Goal: Task Accomplishment & Management: Use online tool/utility

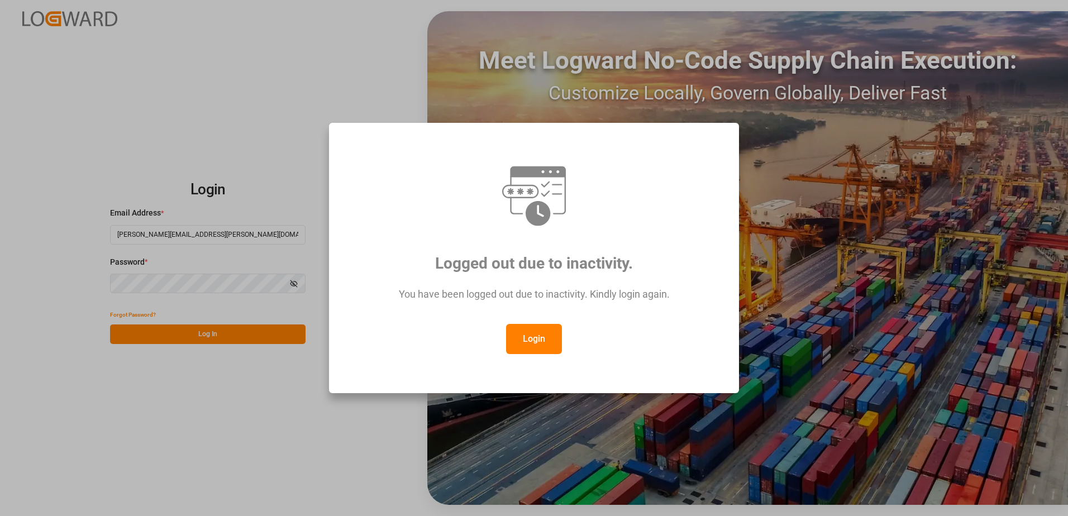
click at [531, 343] on button "Login" at bounding box center [534, 339] width 56 height 30
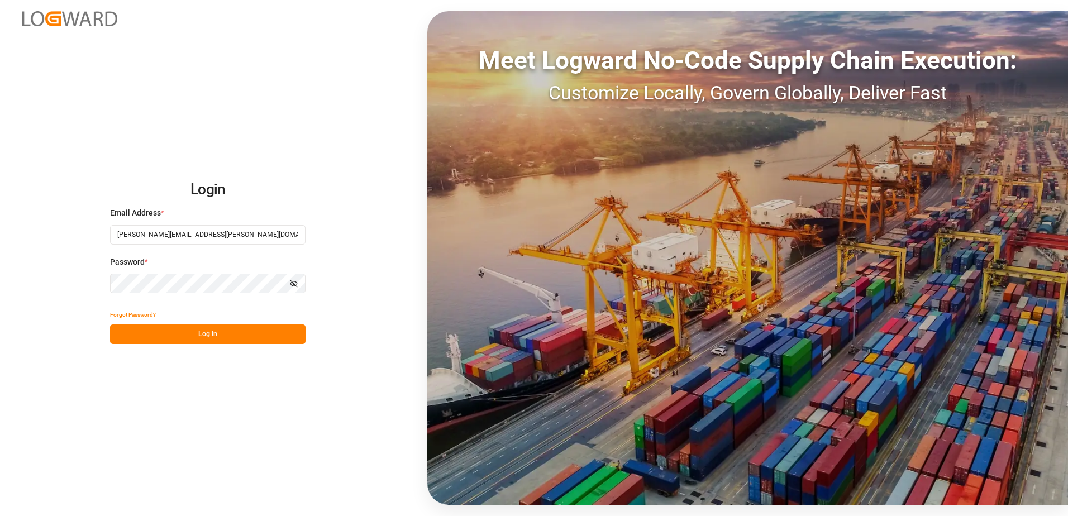
click at [240, 329] on button "Log In" at bounding box center [208, 335] width 196 height 20
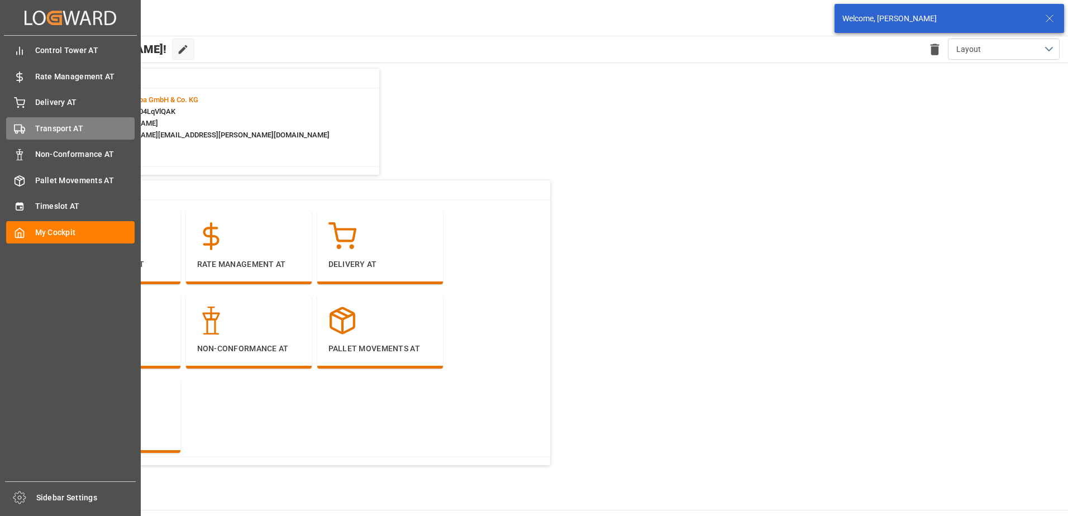
click at [19, 127] on icon at bounding box center [19, 128] width 11 height 11
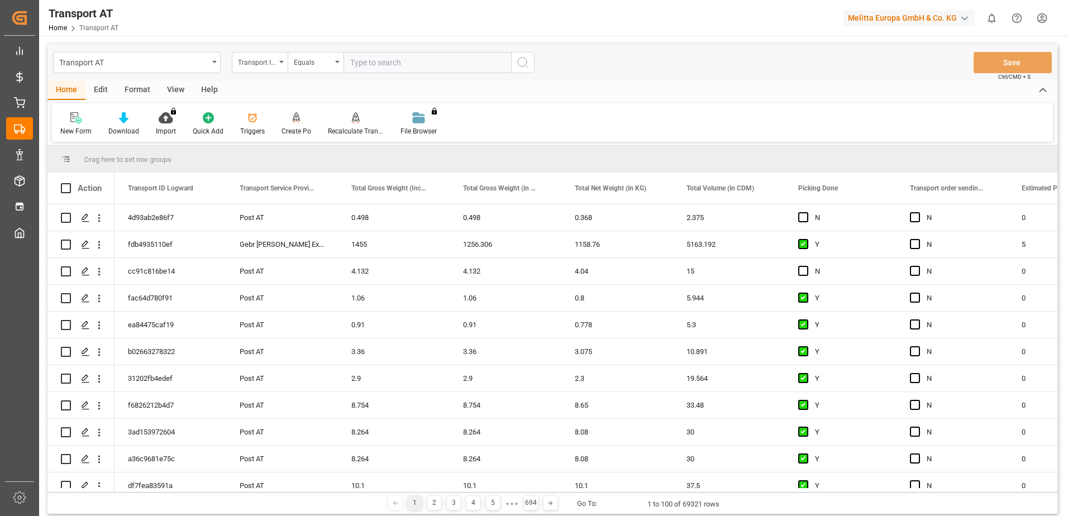
click at [183, 91] on div "View" at bounding box center [176, 90] width 34 height 19
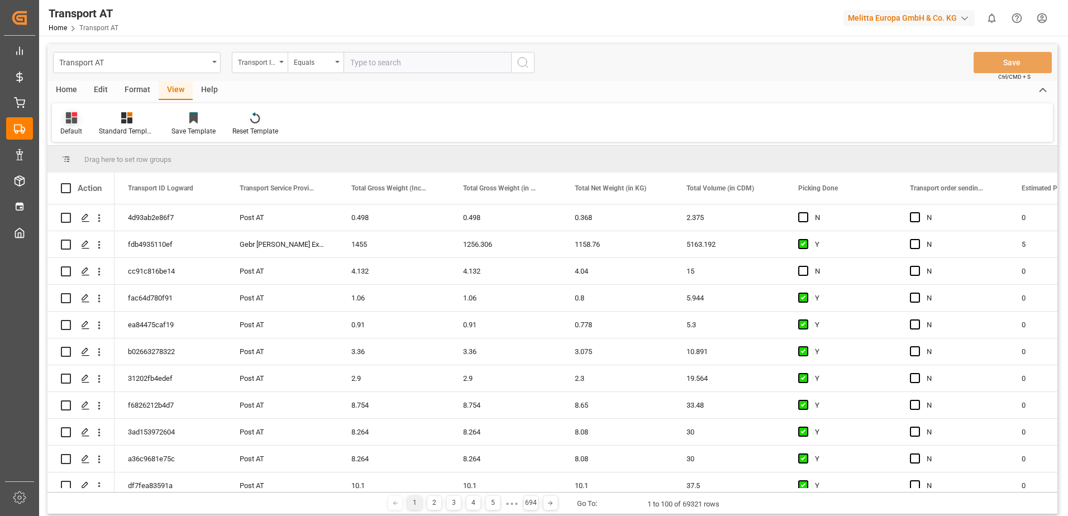
click at [73, 125] on div "Default" at bounding box center [71, 124] width 39 height 25
click at [106, 228] on div "data transmission" at bounding box center [115, 227] width 98 height 12
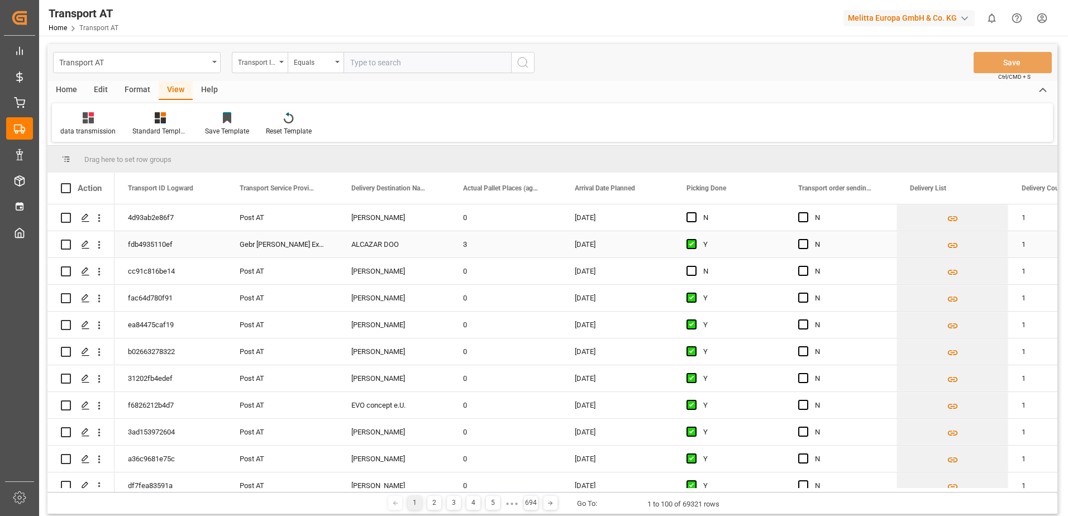
click at [472, 243] on div "3" at bounding box center [506, 244] width 112 height 26
click at [473, 252] on input "3" at bounding box center [506, 250] width 94 height 21
type input "4"
click at [806, 241] on span "Press SPACE to select this row." at bounding box center [804, 244] width 10 height 10
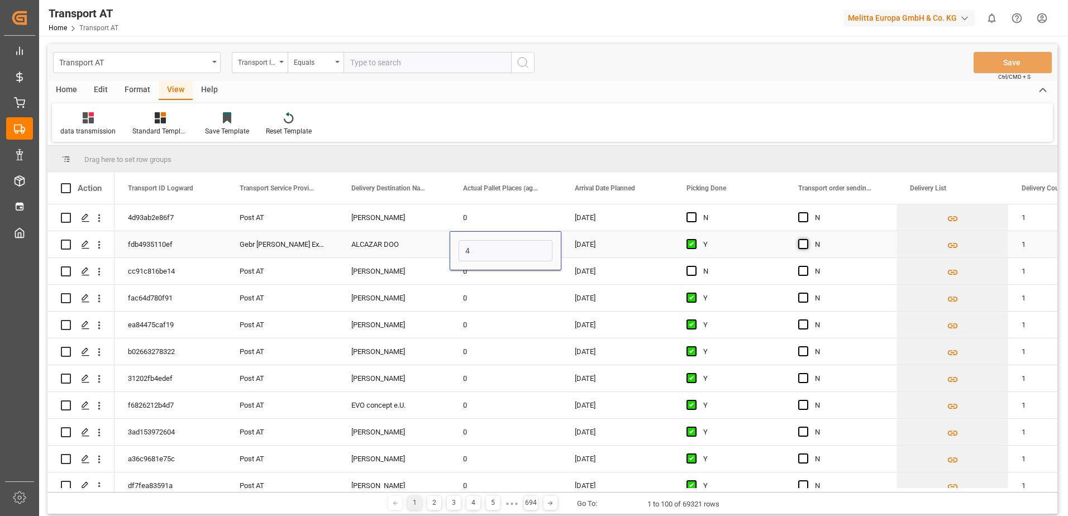
click at [807, 239] on input "Press SPACE to select this row." at bounding box center [807, 239] width 0 height 0
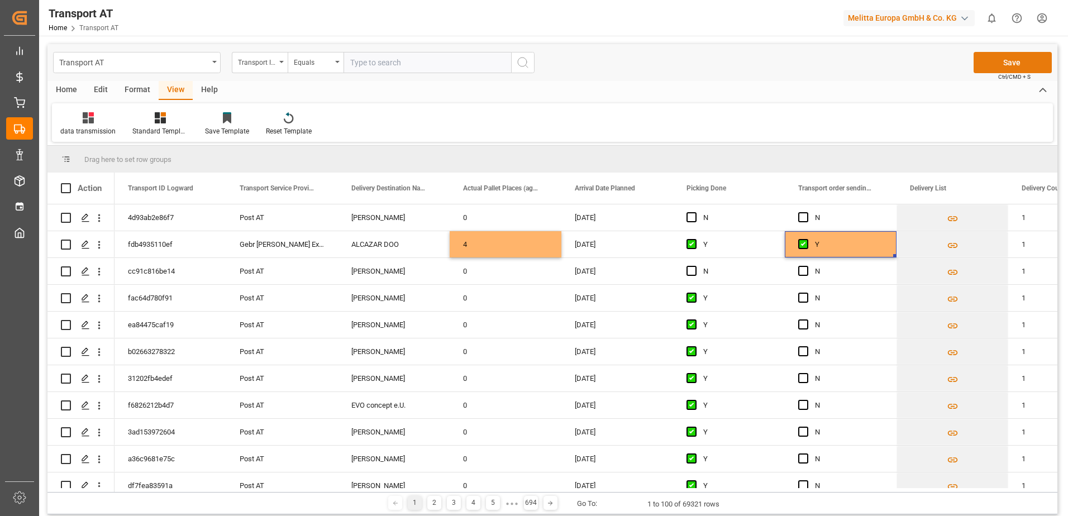
click at [1006, 59] on button "Save" at bounding box center [1013, 62] width 78 height 21
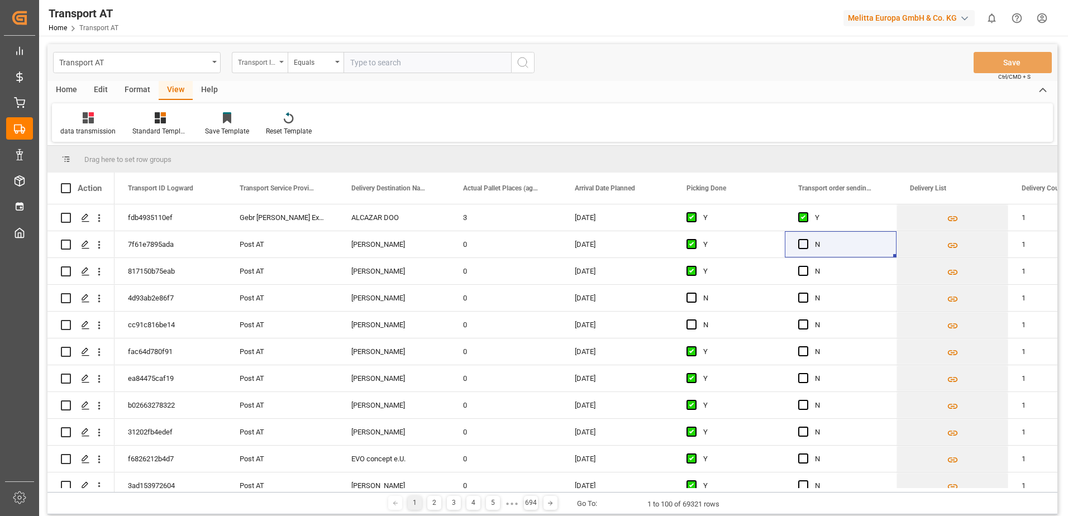
click at [267, 64] on div "Transport ID Logward" at bounding box center [257, 61] width 38 height 13
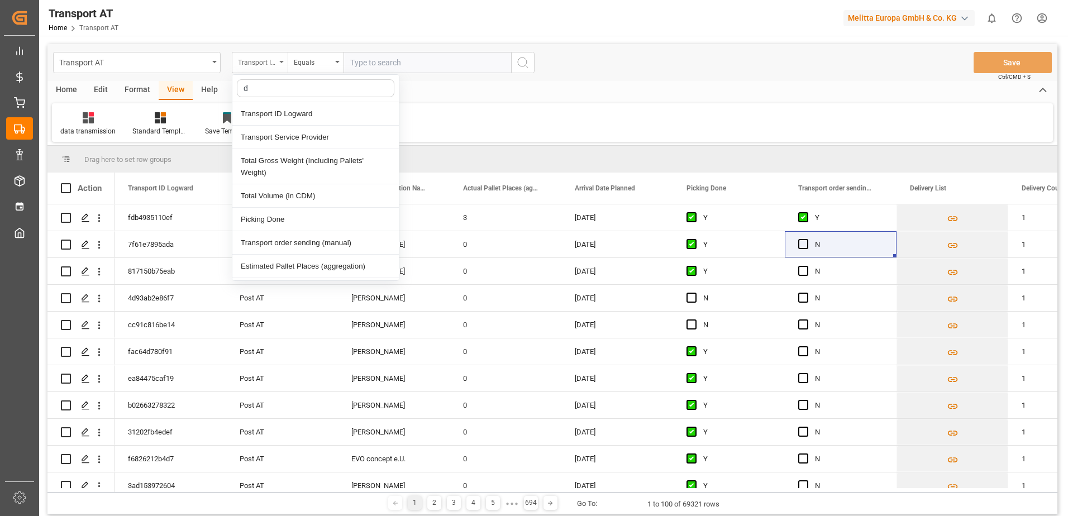
type input "do"
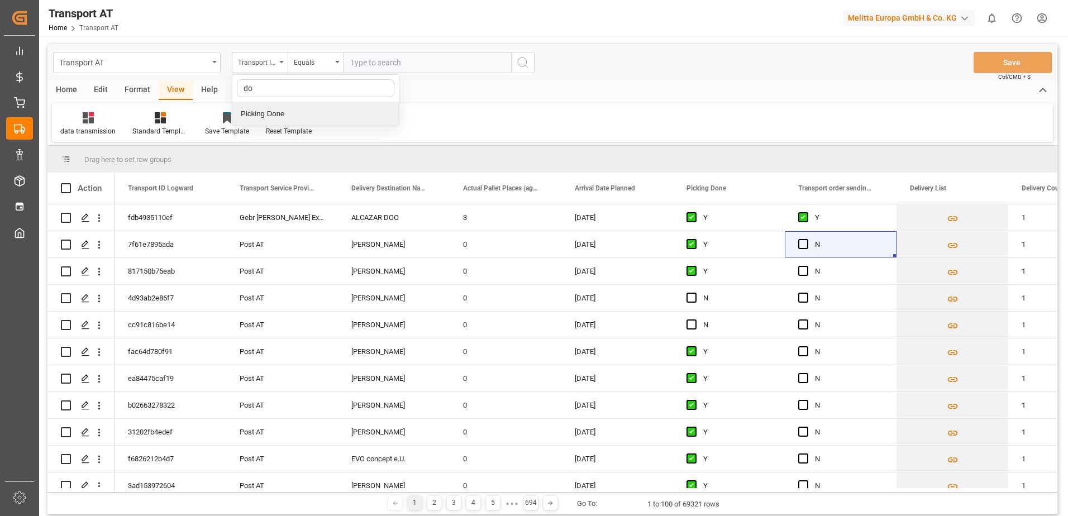
click at [278, 116] on div "Picking Done" at bounding box center [315, 113] width 167 height 23
click at [366, 69] on input "text" at bounding box center [428, 62] width 168 height 21
type input "Y"
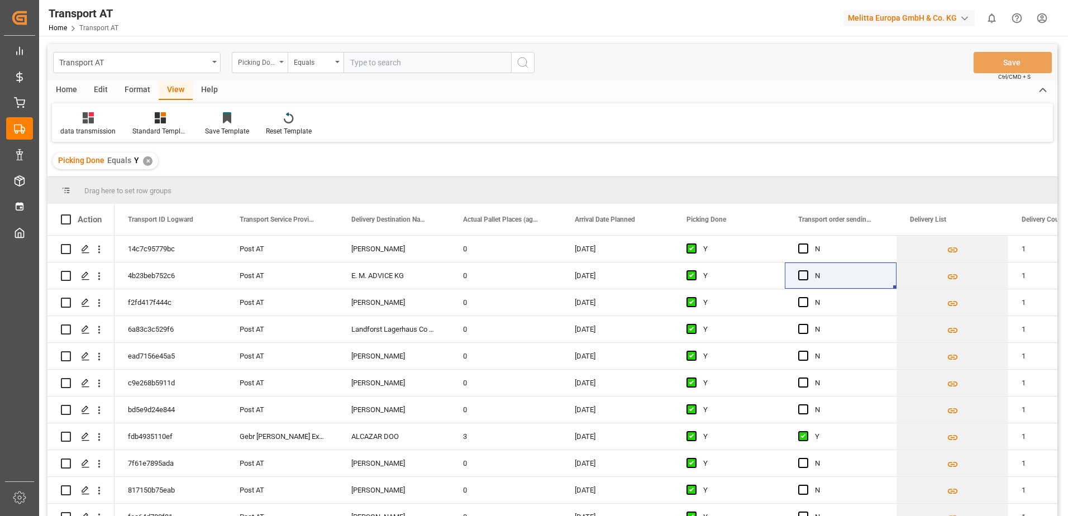
click at [282, 63] on div "Picking Done" at bounding box center [260, 62] width 56 height 21
type input "manu"
click at [283, 112] on div "Transport order sending (manual)" at bounding box center [315, 113] width 167 height 23
click at [381, 69] on input "text" at bounding box center [428, 62] width 168 height 21
type input "N"
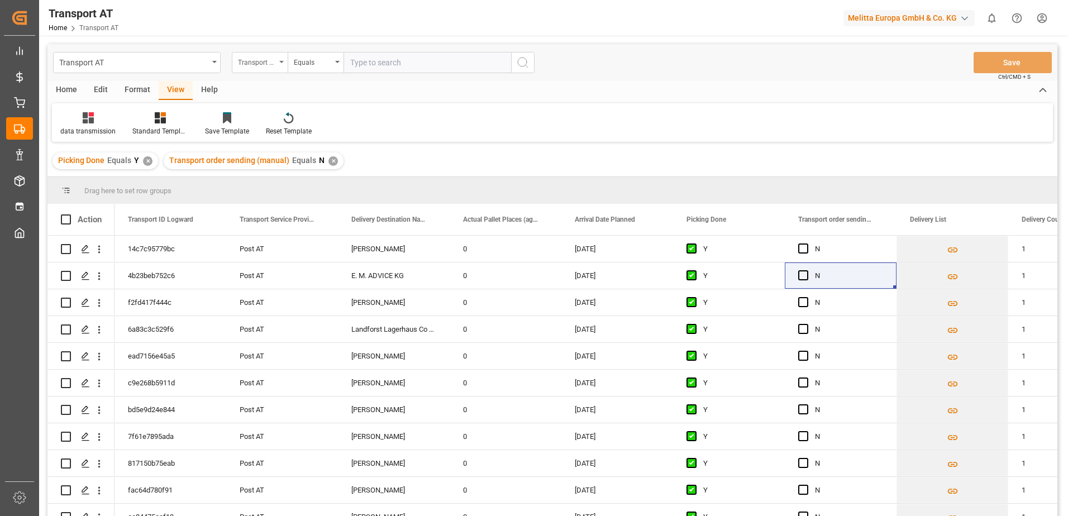
click at [256, 61] on div "Transport order sending (manual)" at bounding box center [257, 61] width 38 height 13
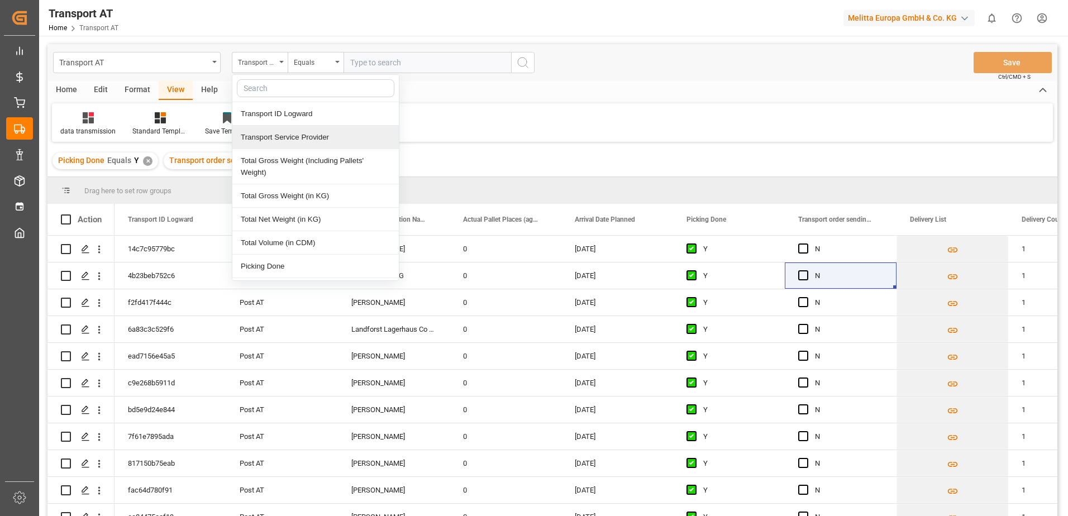
click at [272, 137] on div "Transport Service Provider" at bounding box center [315, 137] width 167 height 23
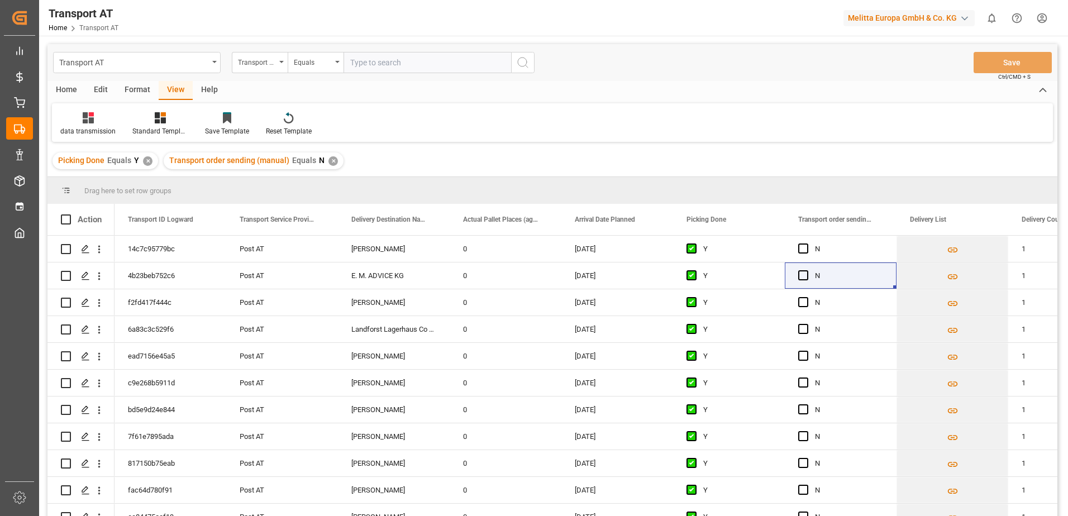
click at [372, 64] on input "text" at bounding box center [428, 62] width 168 height 21
type input "gebr weiss"
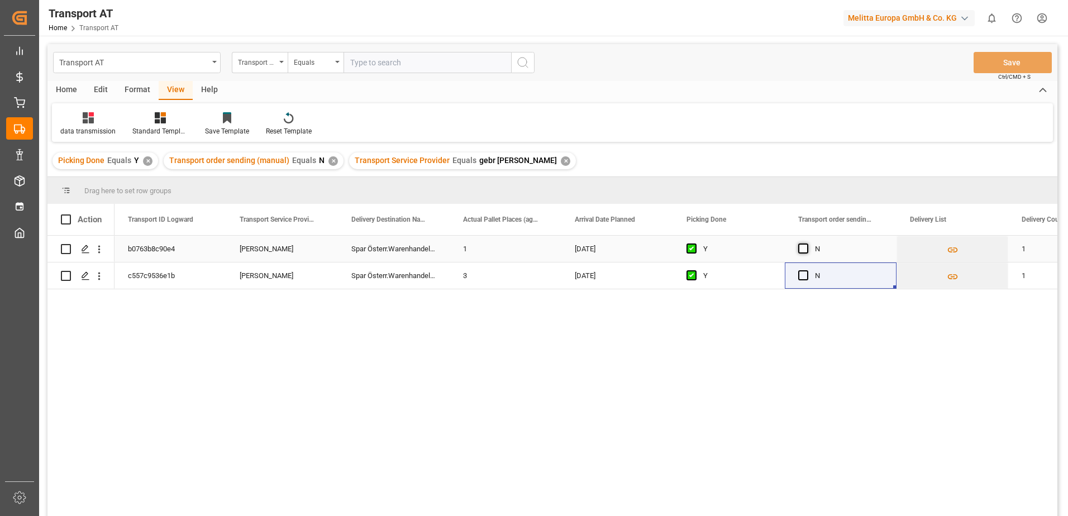
click at [801, 249] on span "Press SPACE to select this row." at bounding box center [804, 249] width 10 height 10
click at [807, 244] on input "Press SPACE to select this row." at bounding box center [807, 244] width 0 height 0
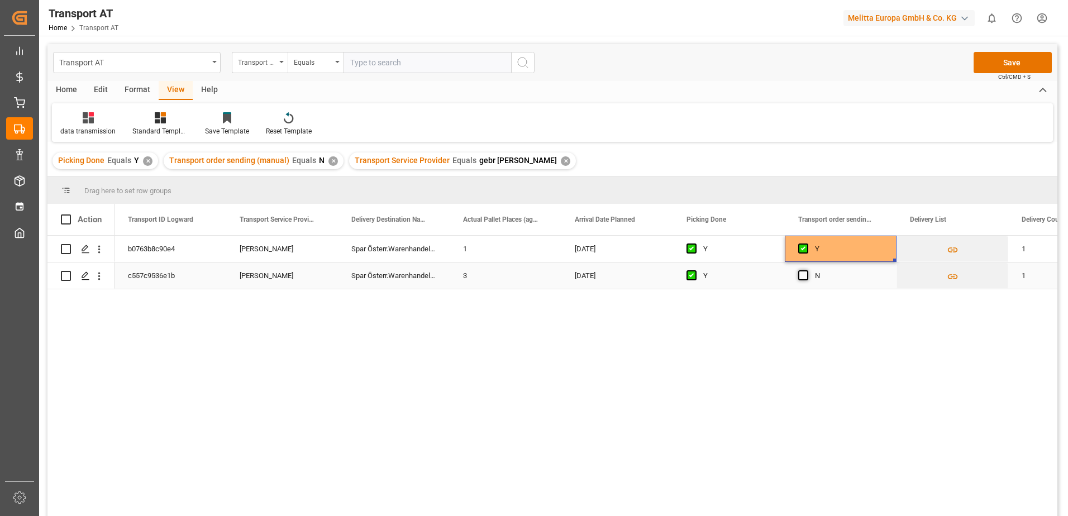
click at [804, 277] on span "Press SPACE to select this row." at bounding box center [804, 275] width 10 height 10
click at [807, 270] on input "Press SPACE to select this row." at bounding box center [807, 270] width 0 height 0
click at [1012, 60] on button "Save" at bounding box center [1013, 62] width 78 height 21
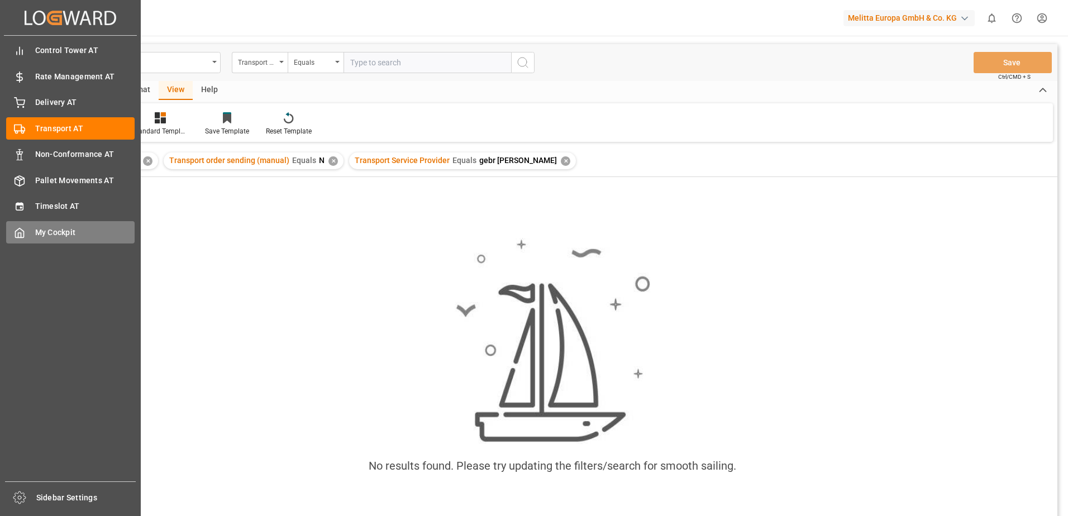
click at [32, 231] on div "My Cockpit My Cockpit" at bounding box center [70, 232] width 129 height 22
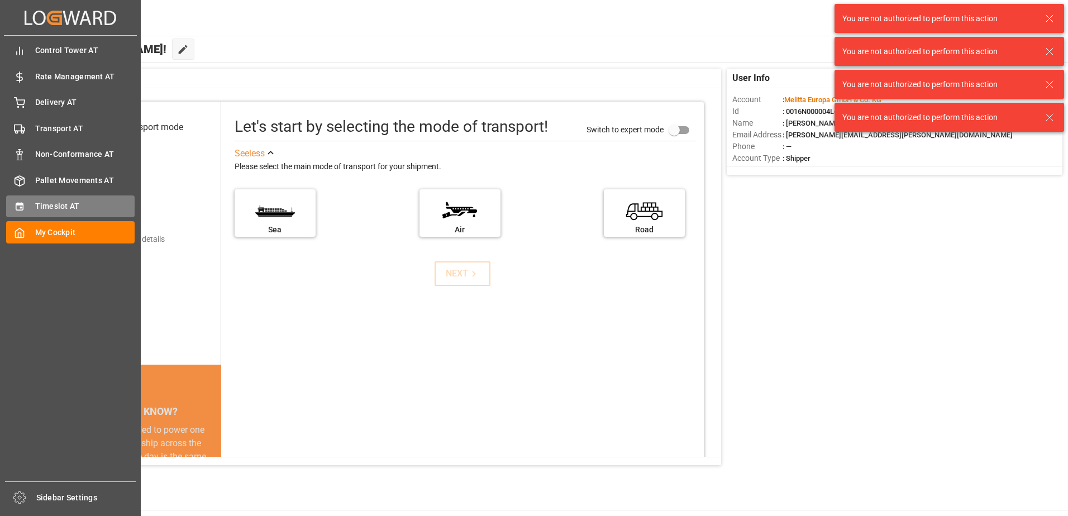
click at [35, 201] on span "Timeslot AT" at bounding box center [85, 207] width 100 height 12
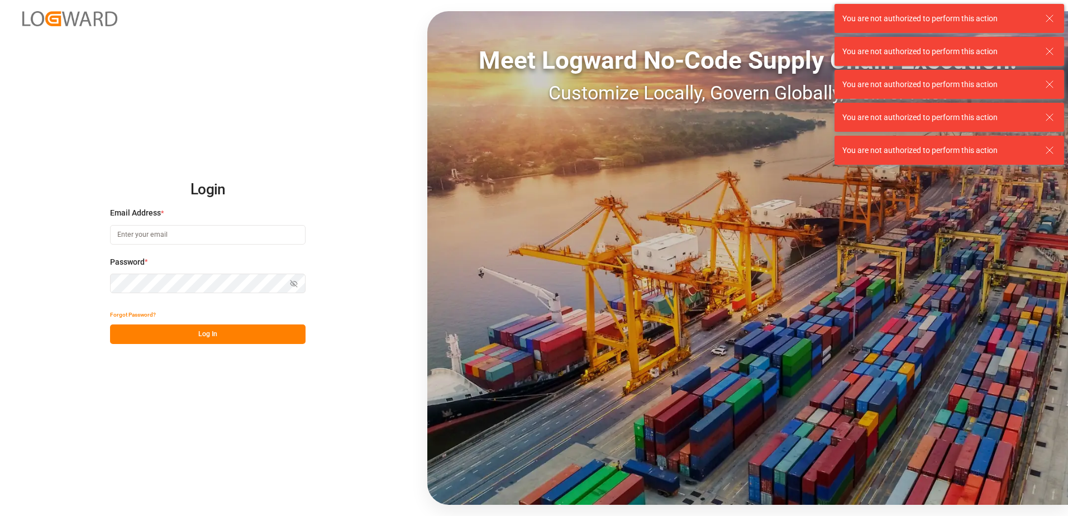
type input "[PERSON_NAME][EMAIL_ADDRESS][PERSON_NAME][DOMAIN_NAME]"
click at [208, 335] on button "Log In" at bounding box center [208, 335] width 196 height 20
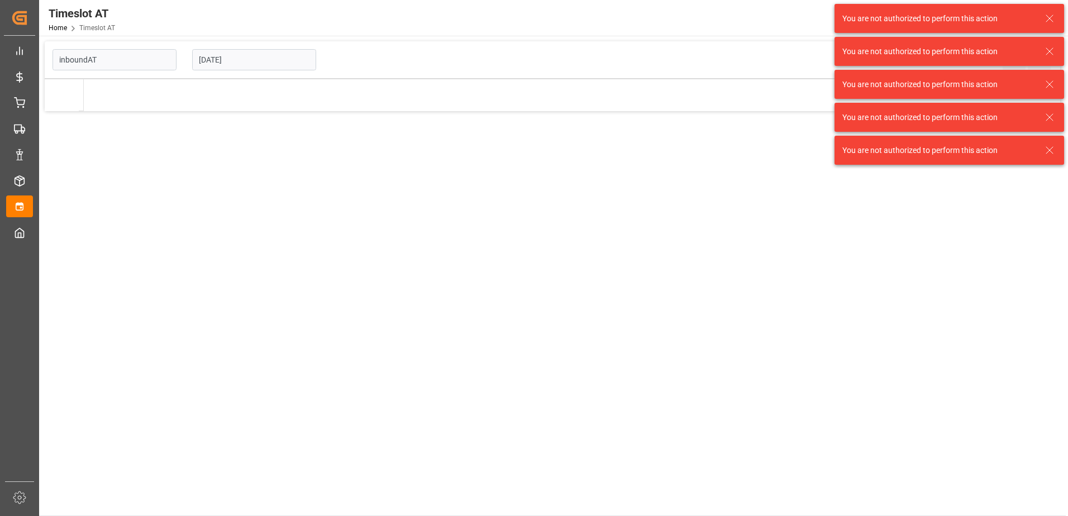
type input "Inbound AT"
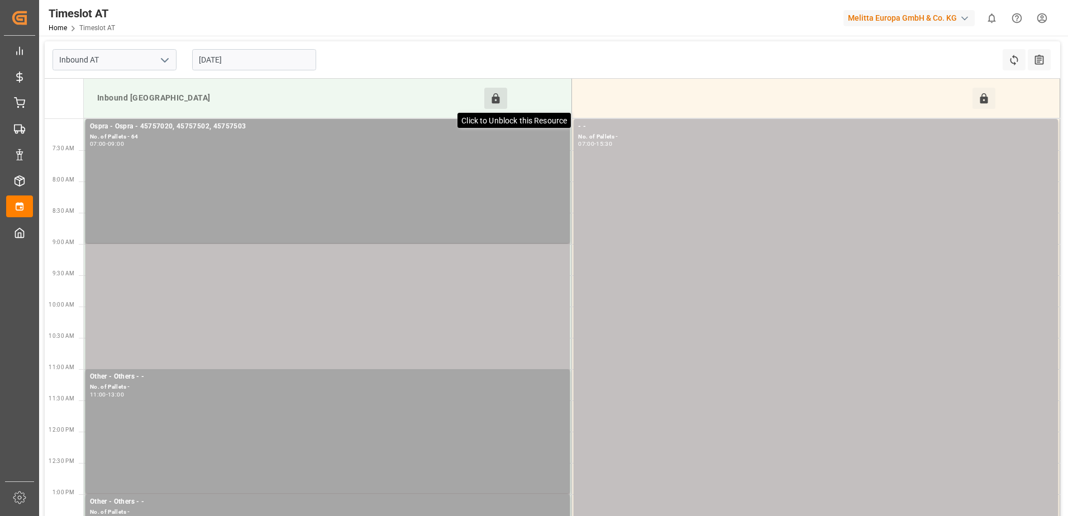
click at [498, 93] on icon at bounding box center [496, 99] width 12 height 12
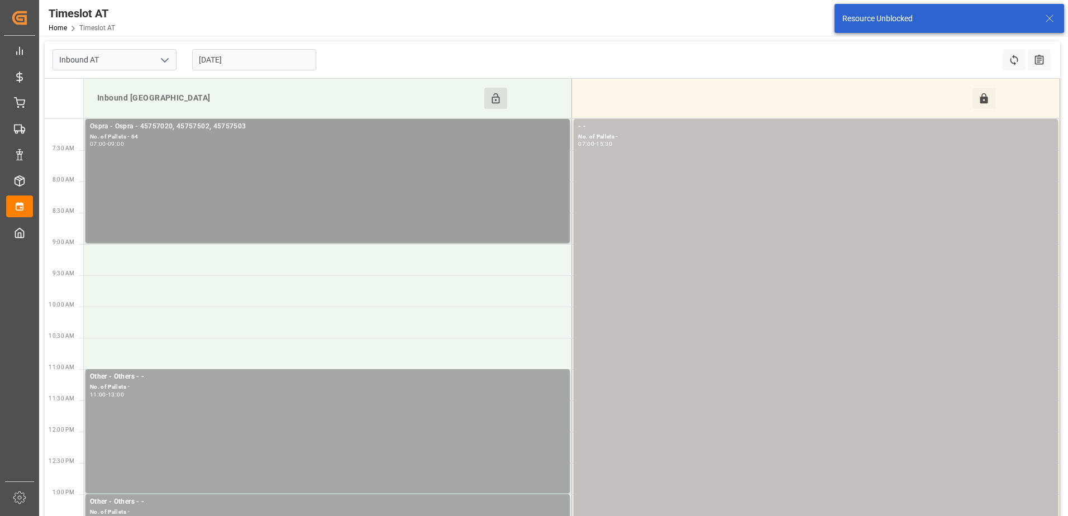
click at [338, 136] on div "No. of Pallets - 64" at bounding box center [328, 136] width 476 height 9
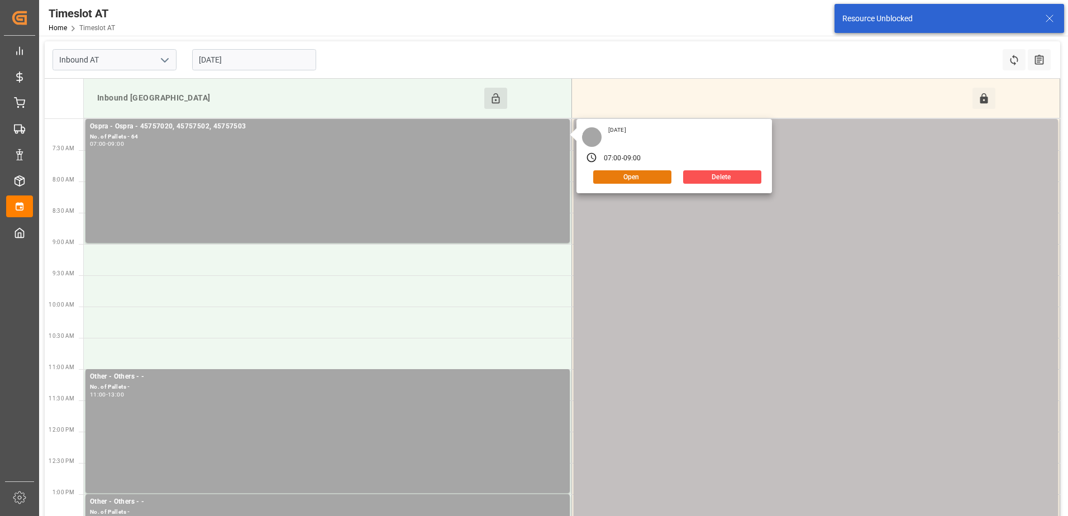
click at [609, 180] on button "Open" at bounding box center [632, 176] width 78 height 13
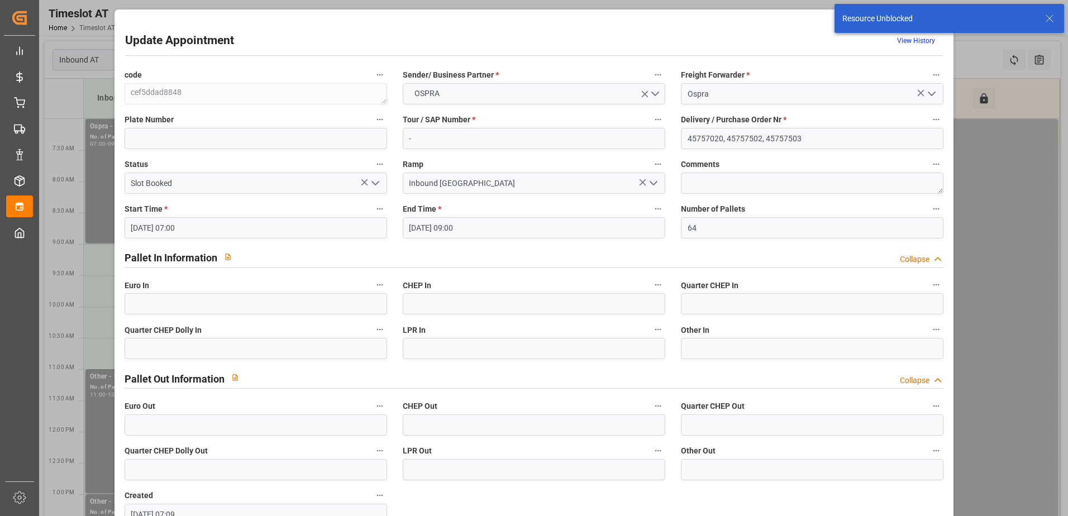
click at [372, 187] on icon "open menu" at bounding box center [375, 183] width 13 height 13
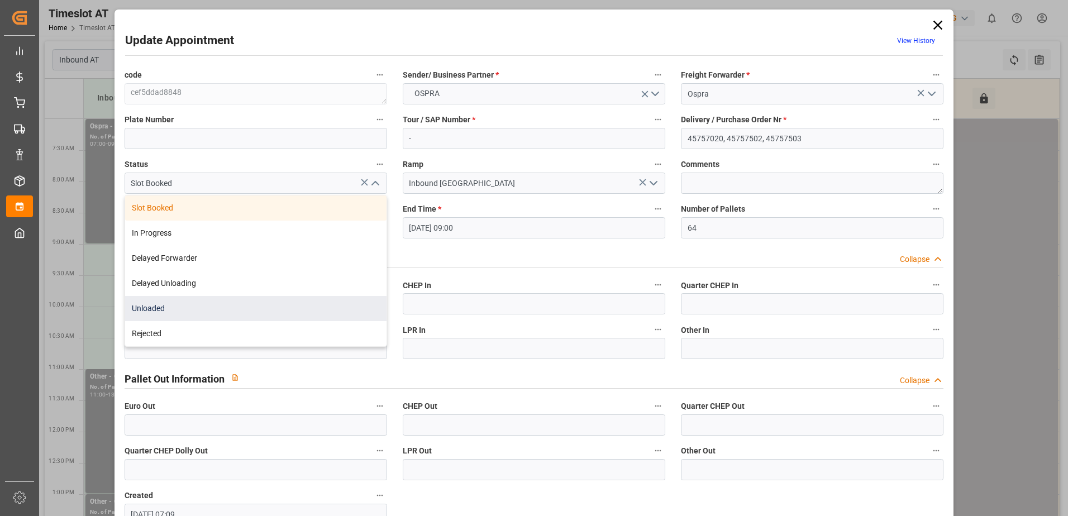
click at [188, 308] on div "Unloaded" at bounding box center [256, 308] width 262 height 25
type input "Unloaded"
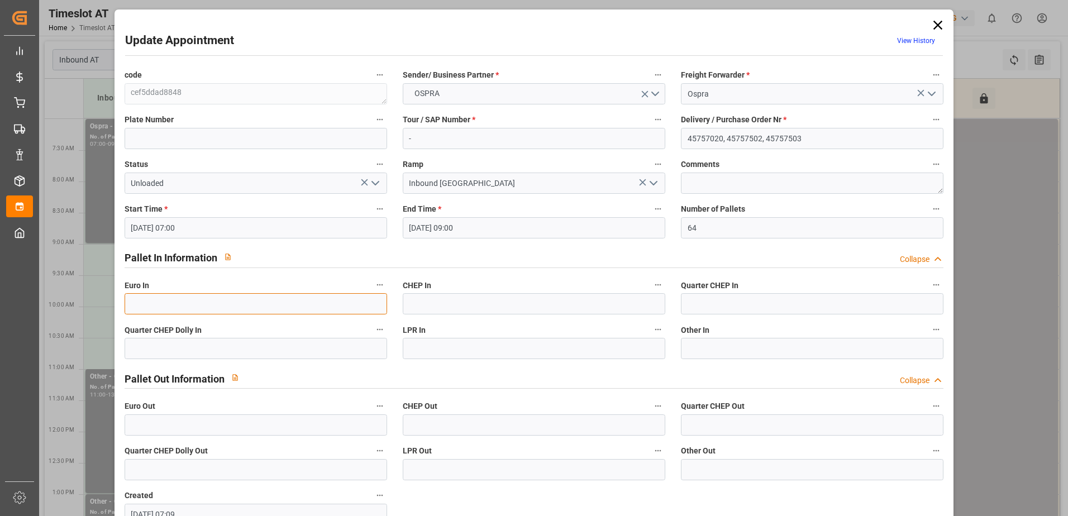
click at [167, 306] on input "text" at bounding box center [256, 303] width 263 height 21
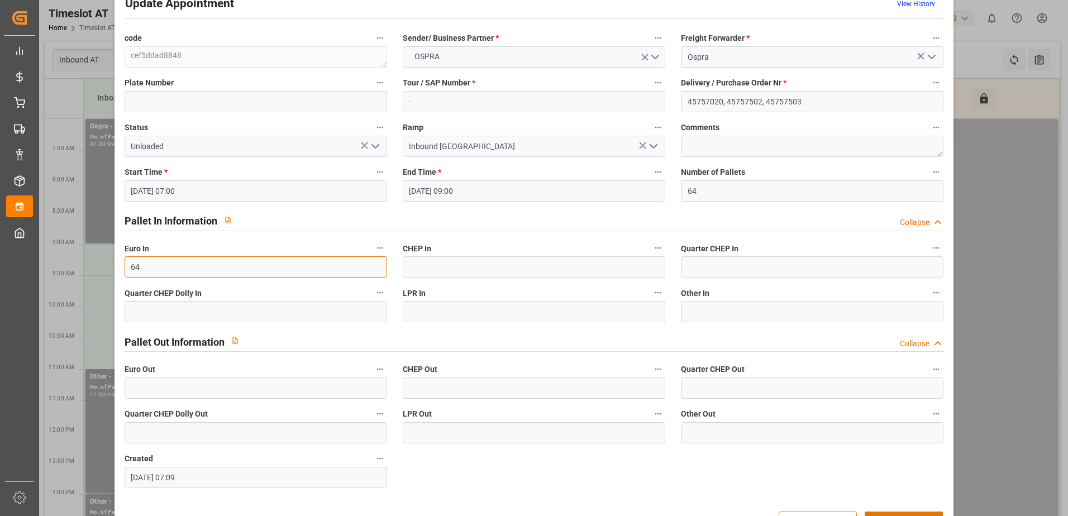
scroll to position [74, 0]
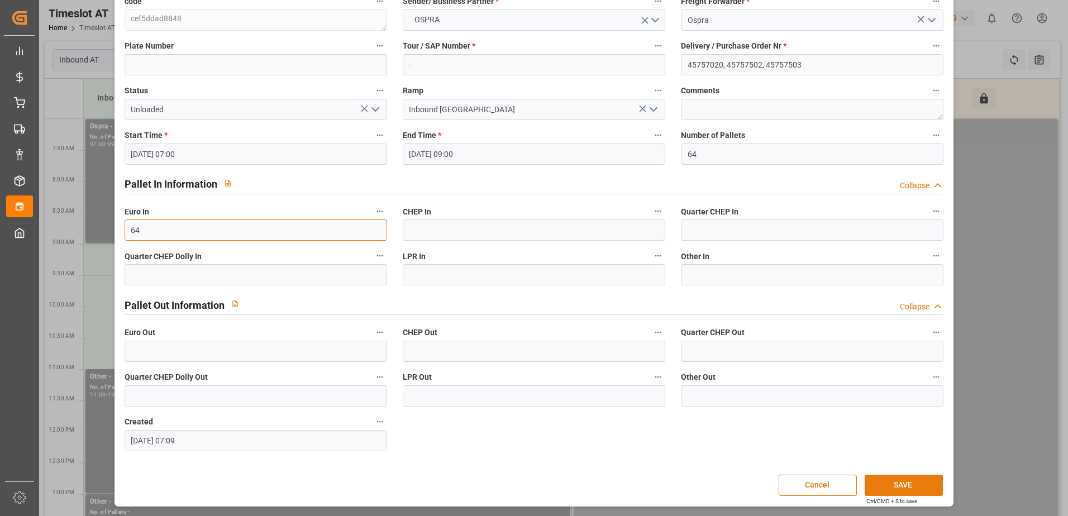
type input "64"
click at [928, 486] on button "SAVE" at bounding box center [904, 485] width 78 height 21
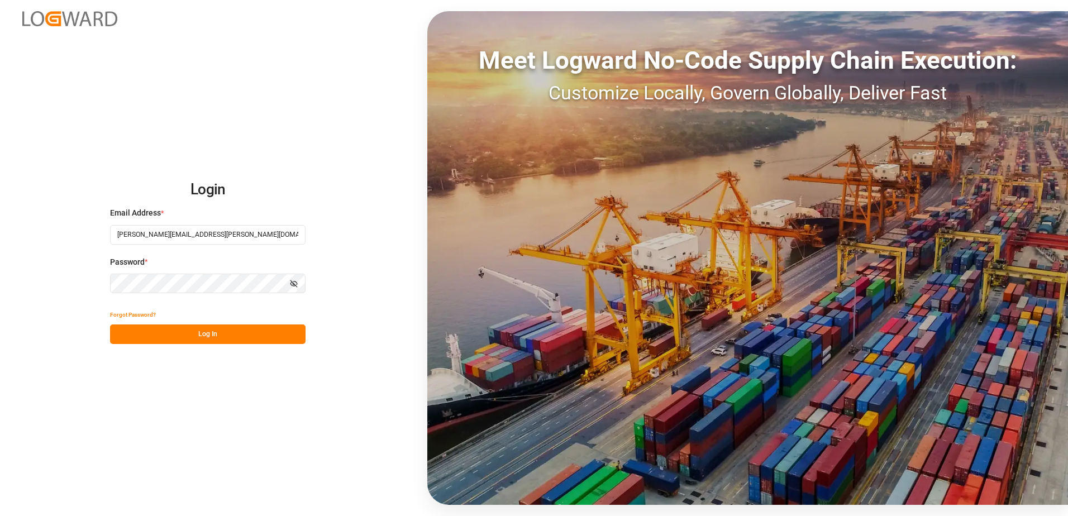
click at [204, 341] on button "Log In" at bounding box center [208, 335] width 196 height 20
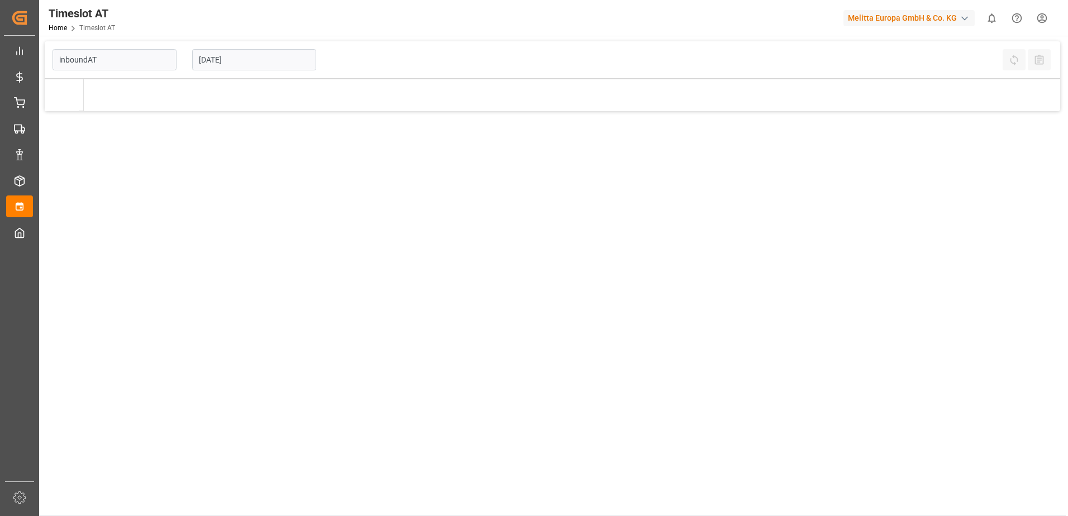
type input "Inbound AT"
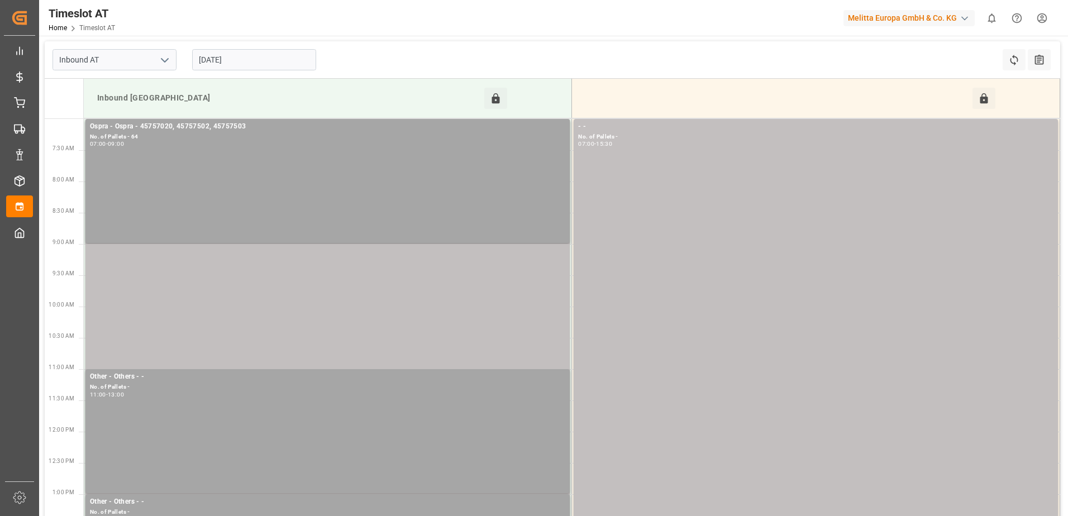
click at [236, 56] on input "19-09-2025" at bounding box center [254, 59] width 124 height 21
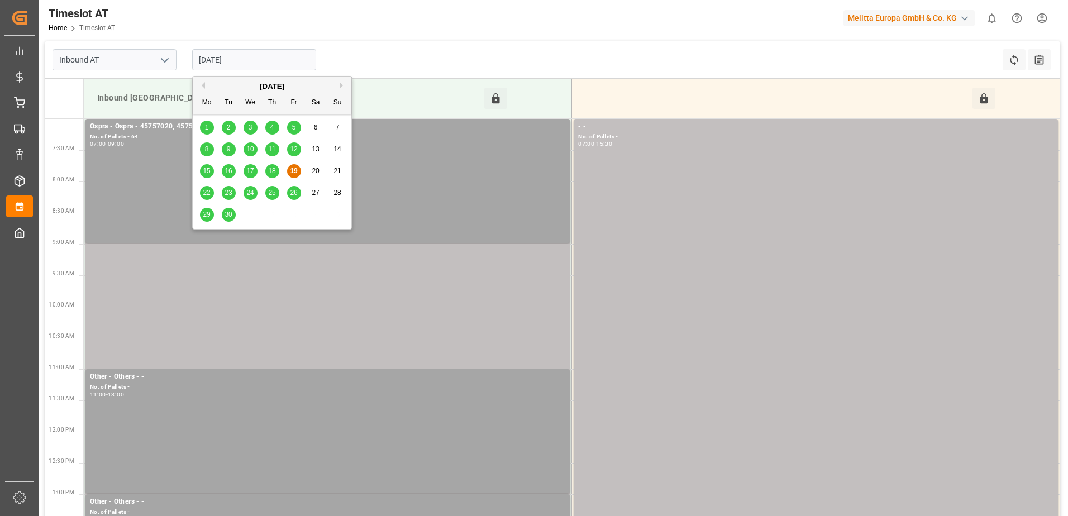
click at [210, 194] on span "22" at bounding box center [206, 193] width 7 height 8
type input "22-09-2025"
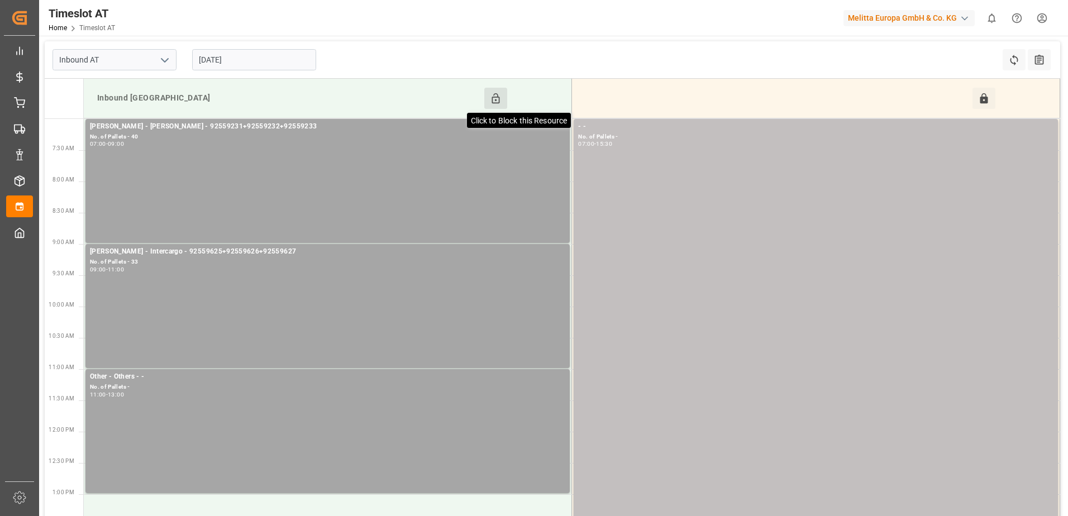
click at [497, 98] on icon at bounding box center [496, 99] width 12 height 12
